Goal: Subscribe to service/newsletter

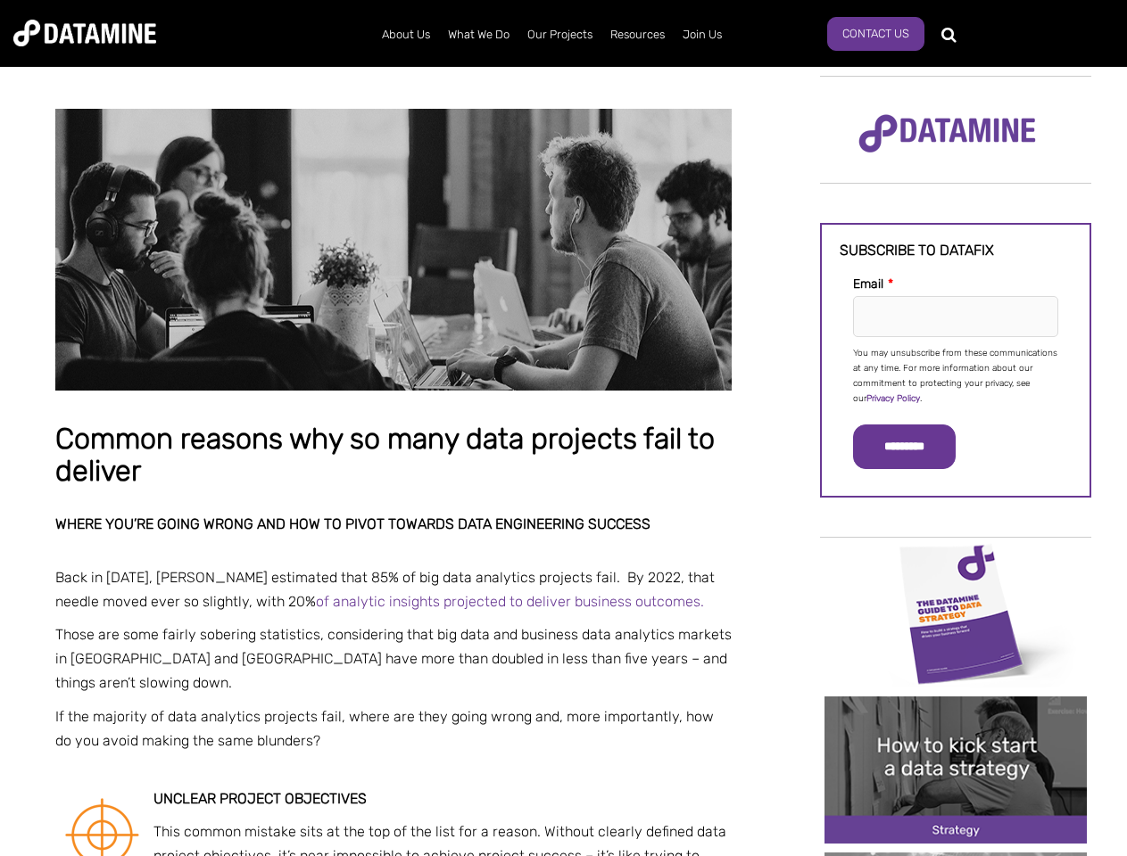
click at [956, 375] on p "You may unsubscribe from these communications at any time. For more information…" at bounding box center [955, 376] width 205 height 61
click at [914, 447] on input "*********" at bounding box center [904, 447] width 103 height 45
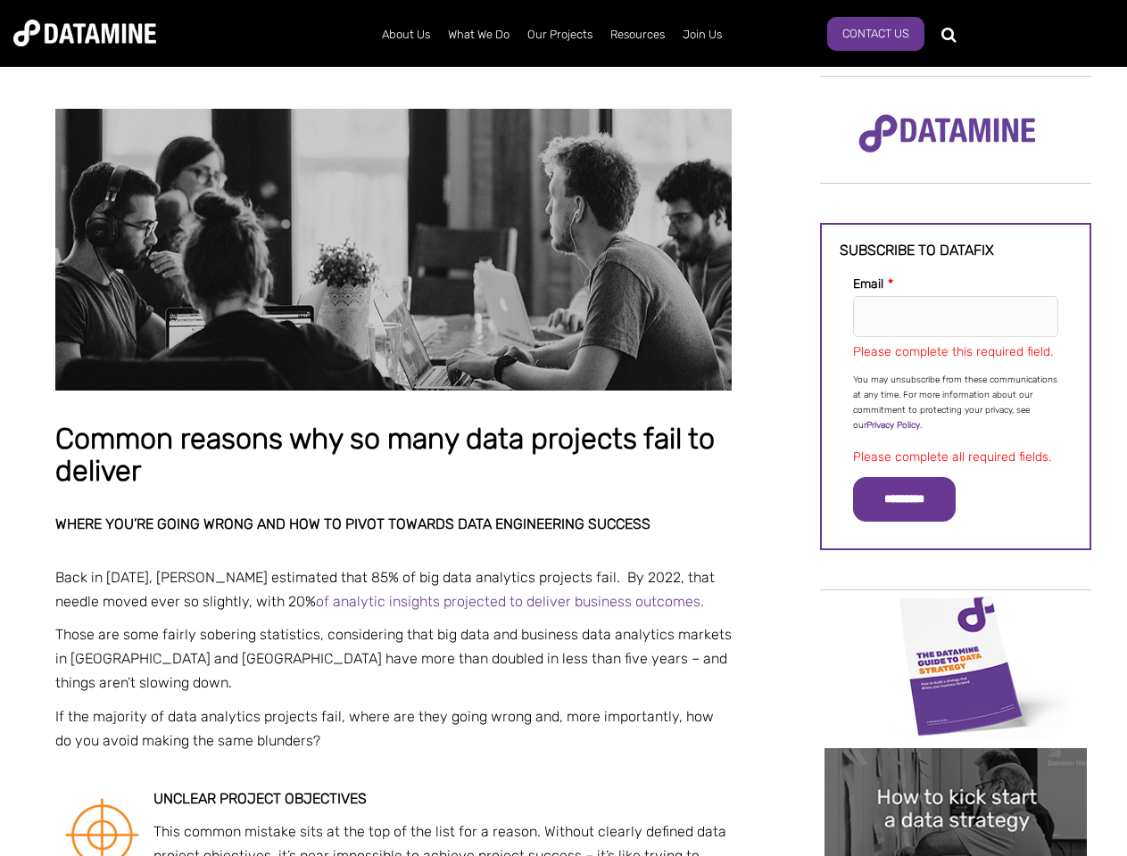
click at [956, 613] on img "Image grid with {{ image_count }} images." at bounding box center [955, 665] width 262 height 147
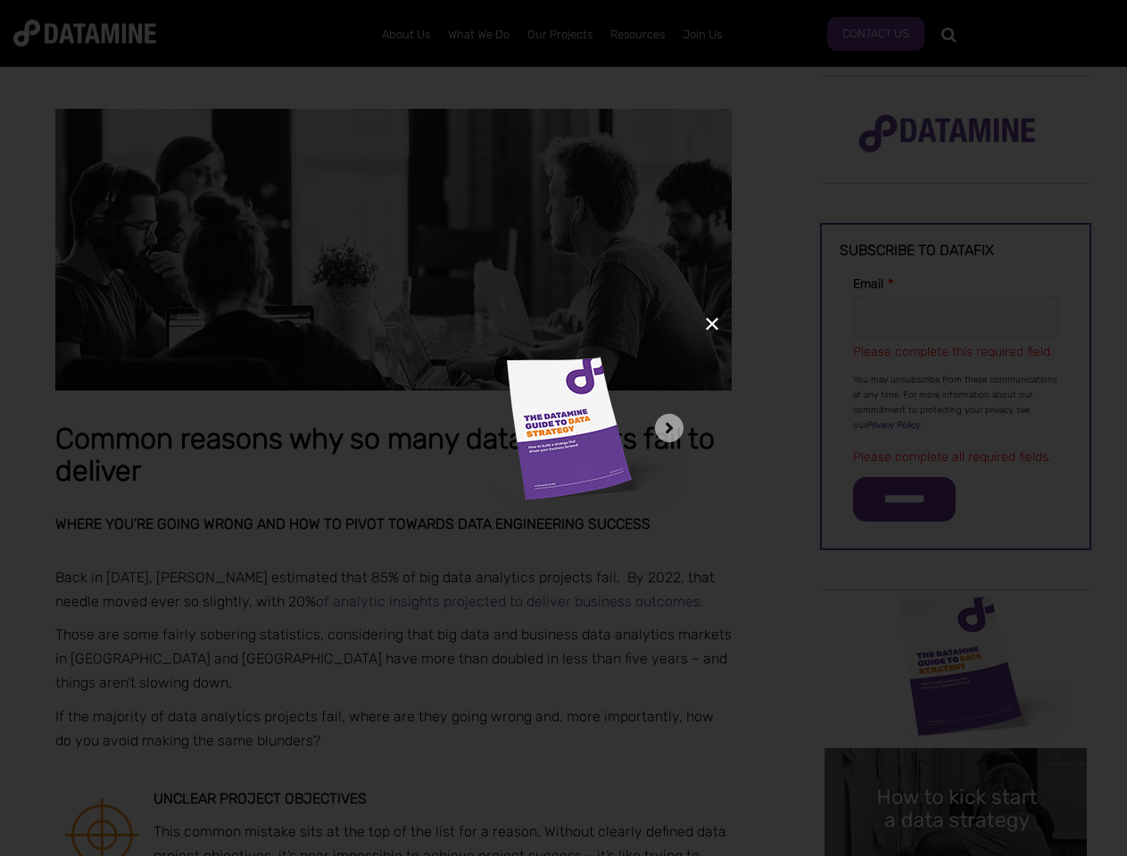
click at [956, 613] on div "✕" at bounding box center [563, 428] width 1127 height 856
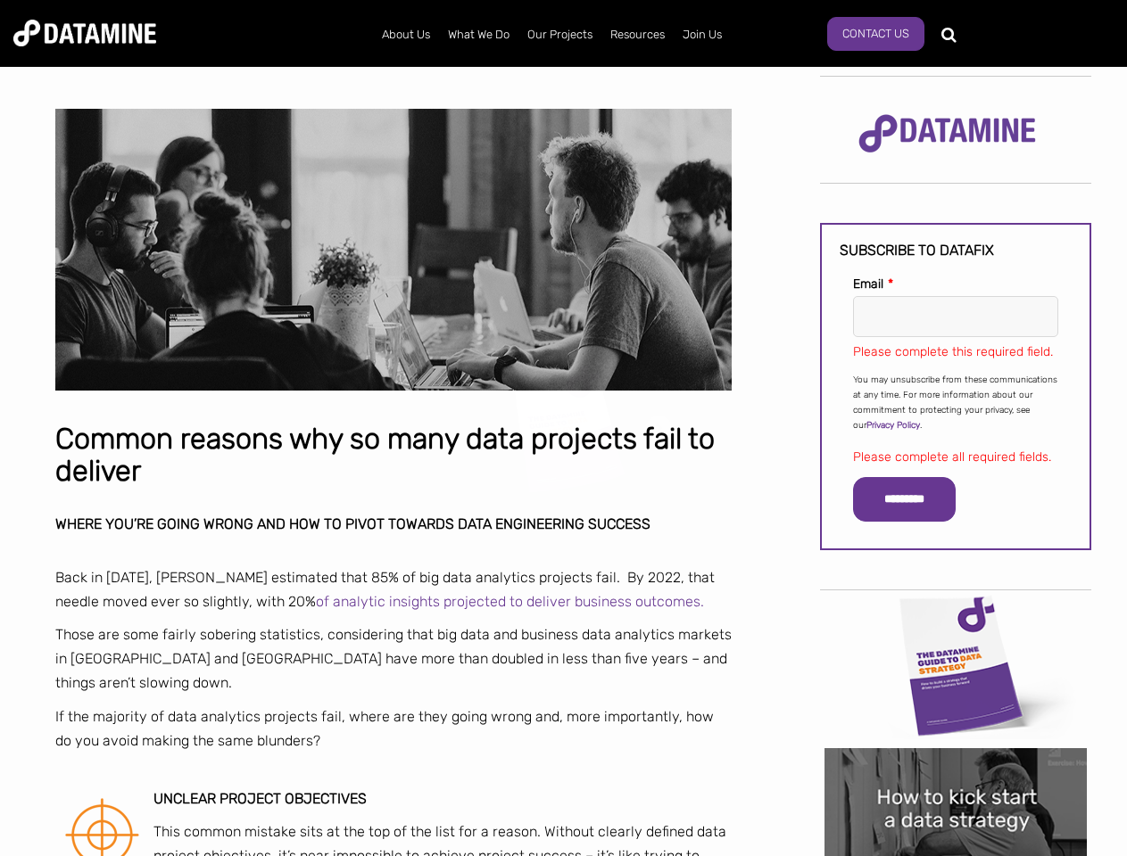
click at [956, 770] on div "✕" at bounding box center [563, 428] width 1127 height 856
click at [956, 770] on img "Image grid with {{ image_count }} images." at bounding box center [955, 822] width 262 height 147
click at [956, 855] on div "✕" at bounding box center [563, 428] width 1127 height 856
